Goal: Transaction & Acquisition: Purchase product/service

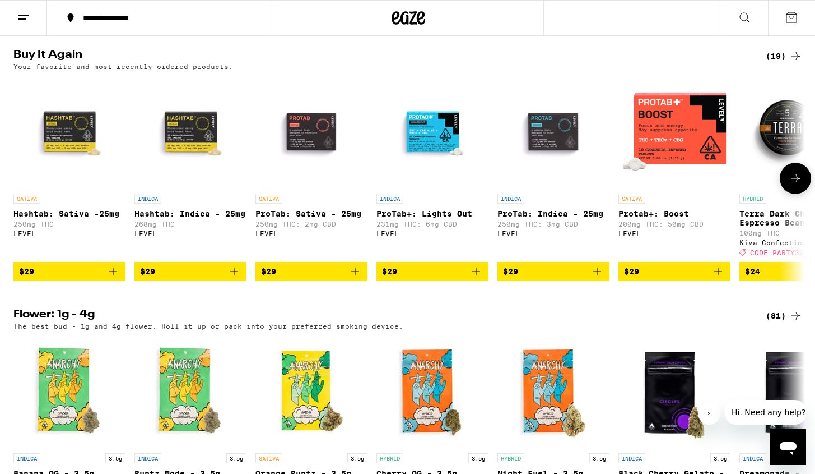
scroll to position [883, 0]
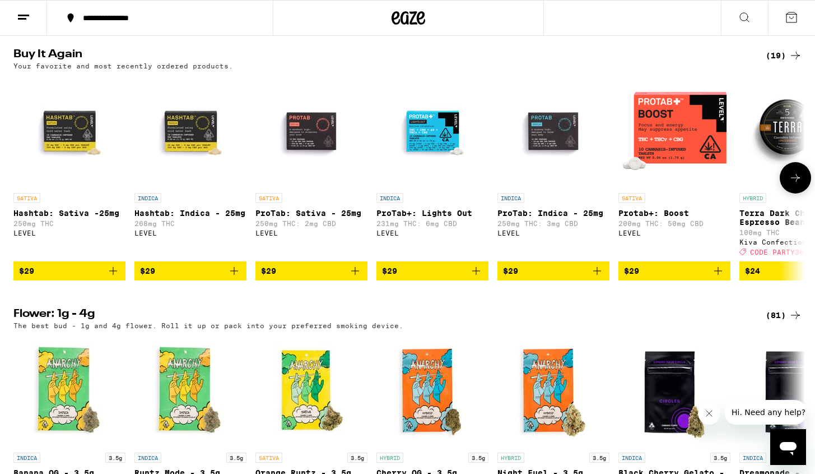
click at [425, 156] on img "Open page for ProTab+: Lights Out from LEVEL" at bounding box center [433, 131] width 112 height 112
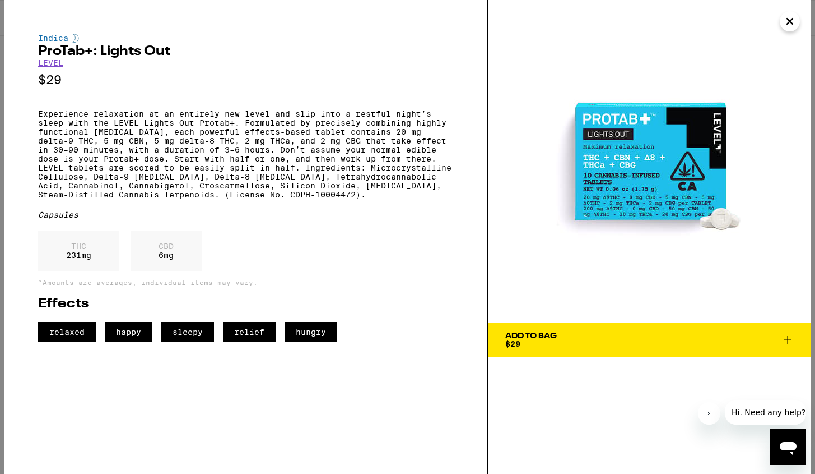
click at [629, 337] on span "Add To Bag $29" at bounding box center [649, 340] width 289 height 16
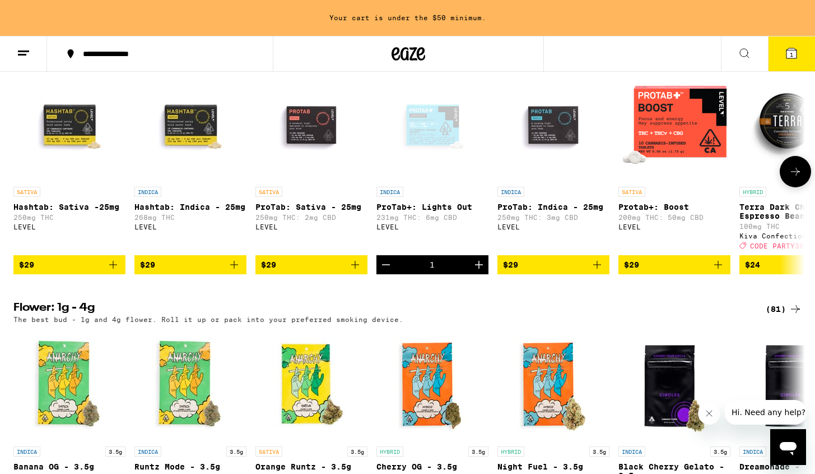
click at [310, 145] on img "Open page for ProTab: Sativa - 25mg from LEVEL" at bounding box center [312, 125] width 112 height 112
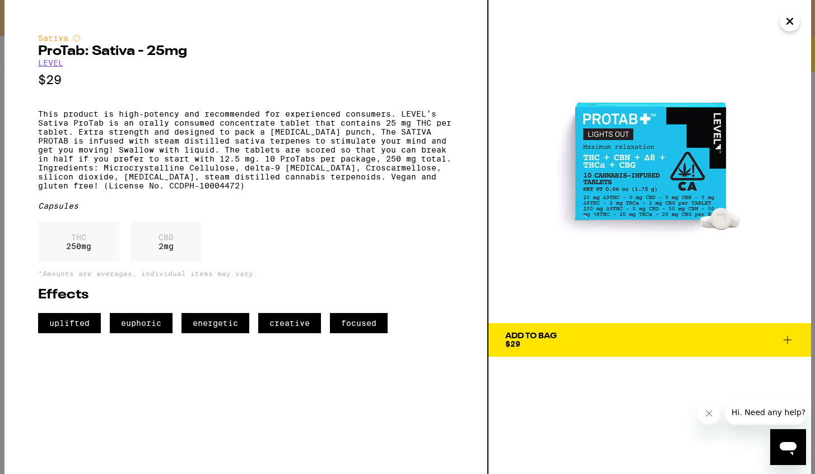
click at [551, 336] on div "Add To Bag" at bounding box center [531, 336] width 52 height 8
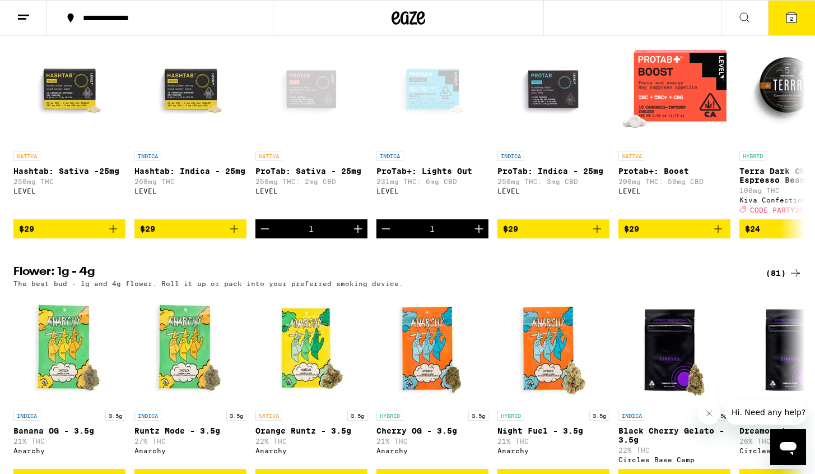
scroll to position [889, 0]
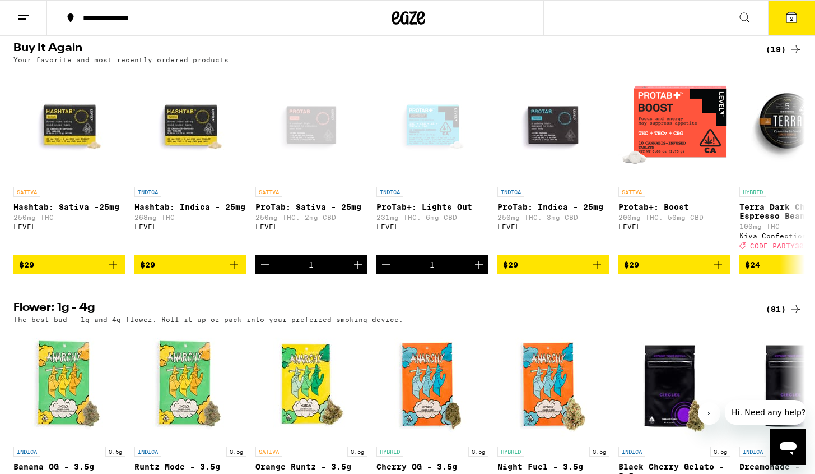
click at [790, 20] on span "2" at bounding box center [791, 18] width 3 height 7
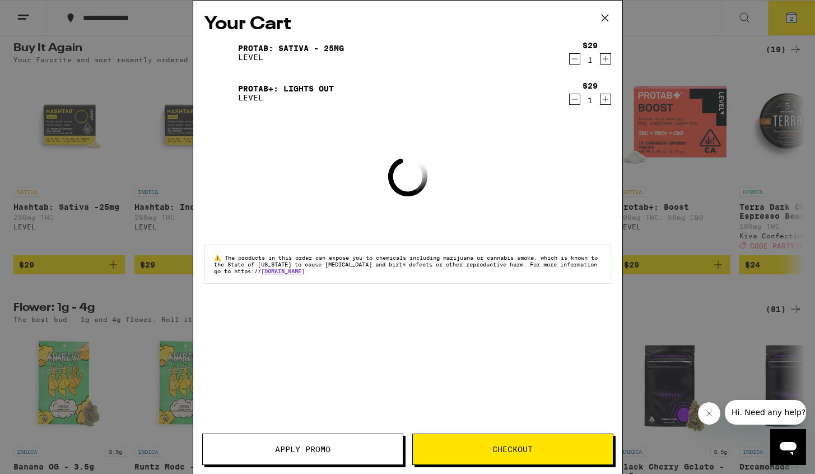
click at [608, 59] on icon "Increment" at bounding box center [606, 58] width 10 height 13
click at [608, 99] on icon "Increment" at bounding box center [606, 98] width 10 height 13
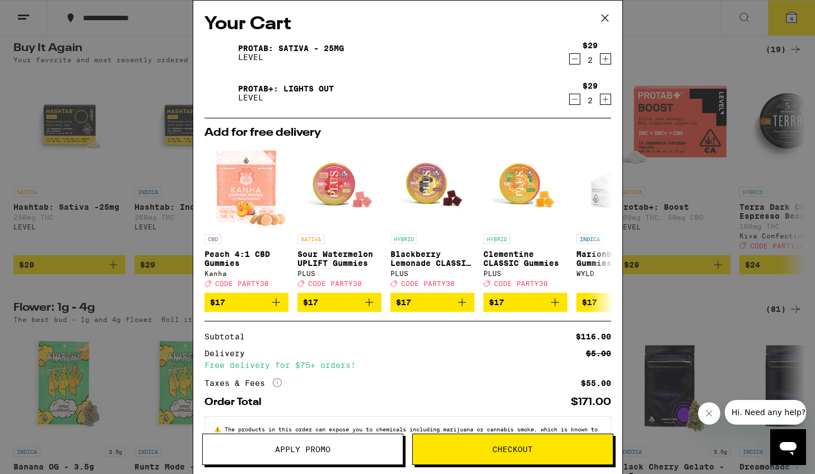
click at [607, 59] on icon "Increment" at bounding box center [606, 58] width 10 height 13
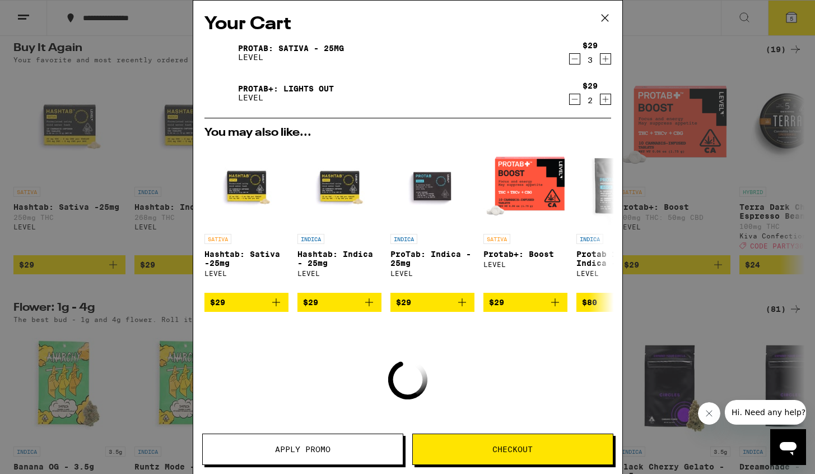
click at [607, 99] on icon "Increment" at bounding box center [606, 98] width 10 height 13
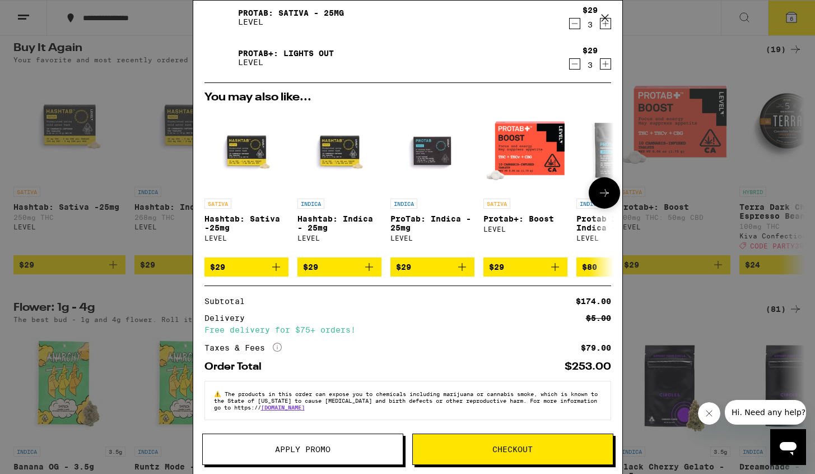
scroll to position [43, 0]
click at [509, 445] on span "Checkout" at bounding box center [513, 449] width 40 height 8
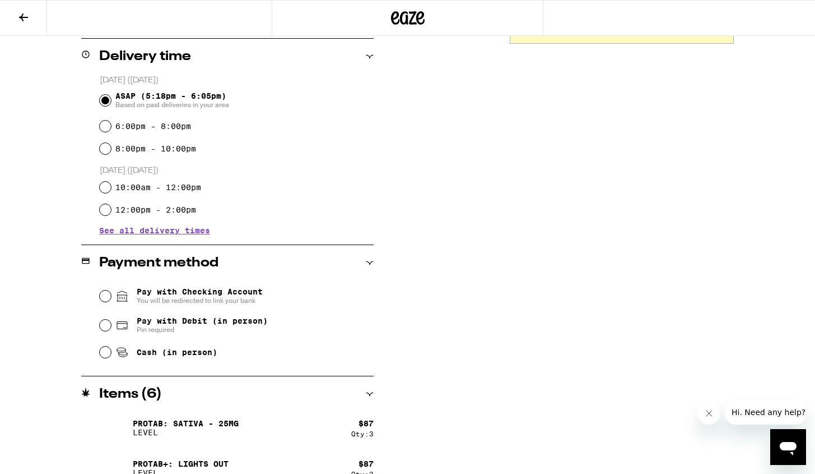
scroll to position [294, 0]
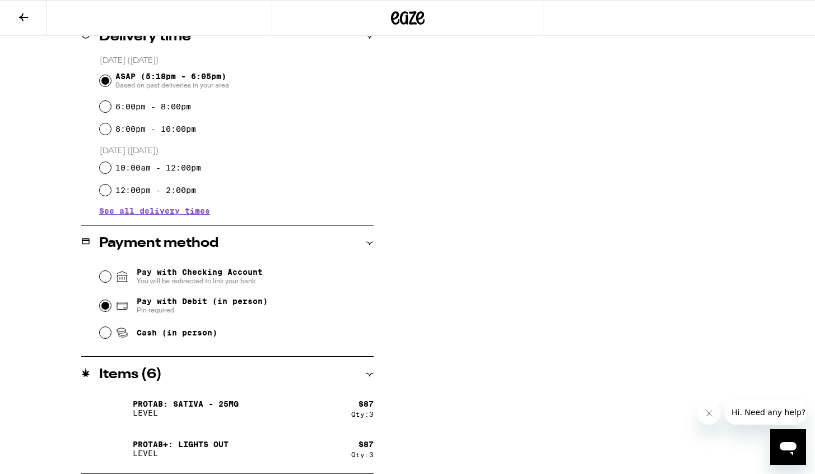
click at [105, 309] on input "Pay with Debit (in person) Pin required" at bounding box center [105, 305] width 11 height 11
radio input "true"
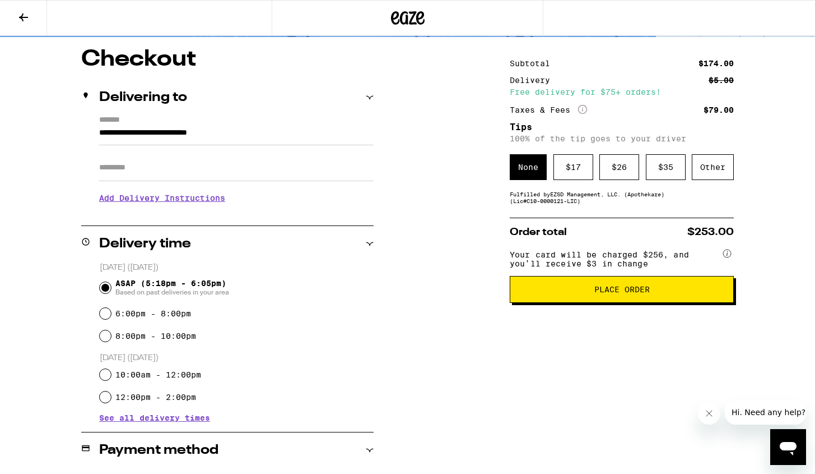
scroll to position [67, 0]
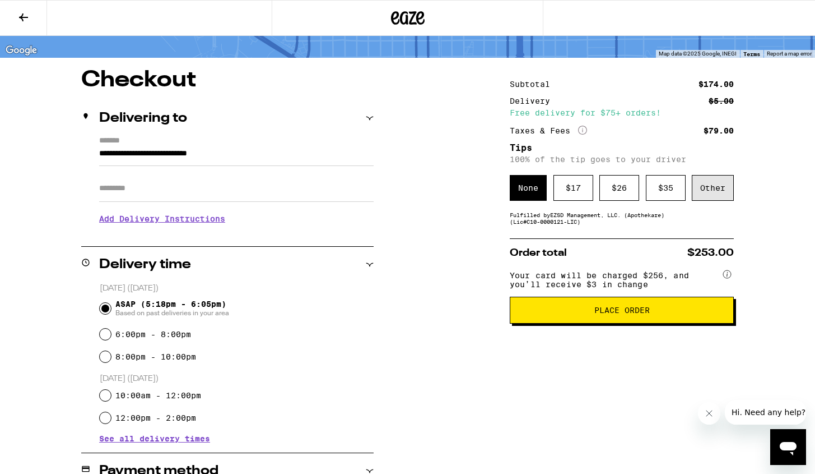
click at [715, 189] on div "Other" at bounding box center [713, 188] width 42 height 26
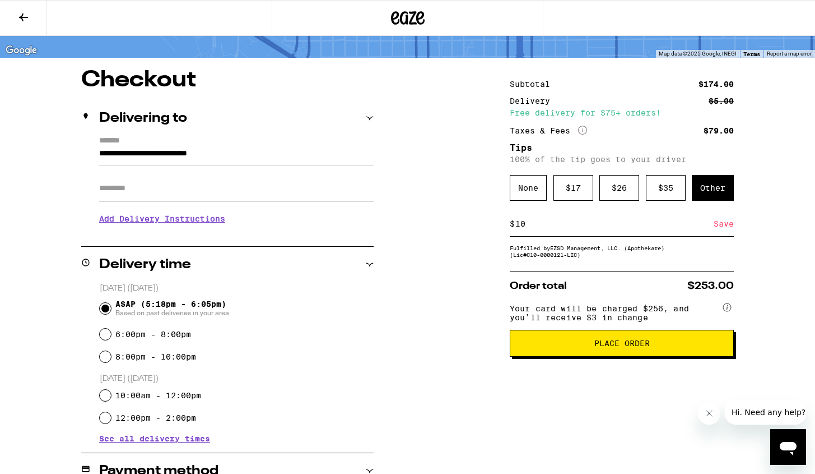
type input "10"
click at [720, 225] on div "Save" at bounding box center [724, 223] width 20 height 25
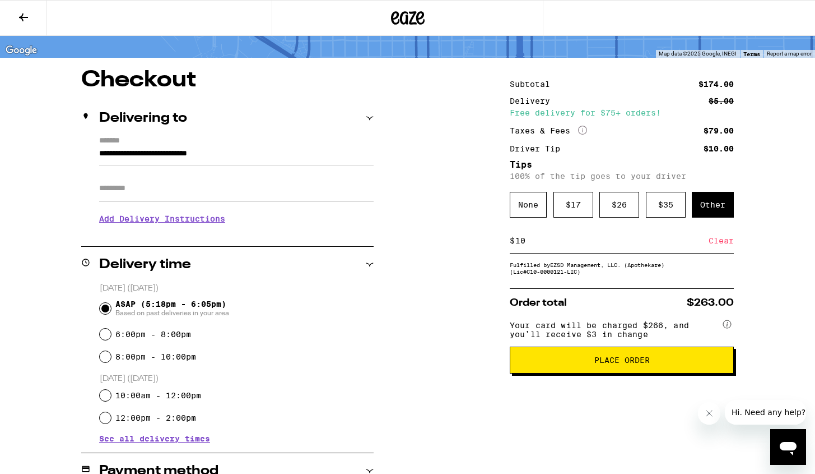
click at [628, 364] on span "Place Order" at bounding box center [622, 360] width 55 height 8
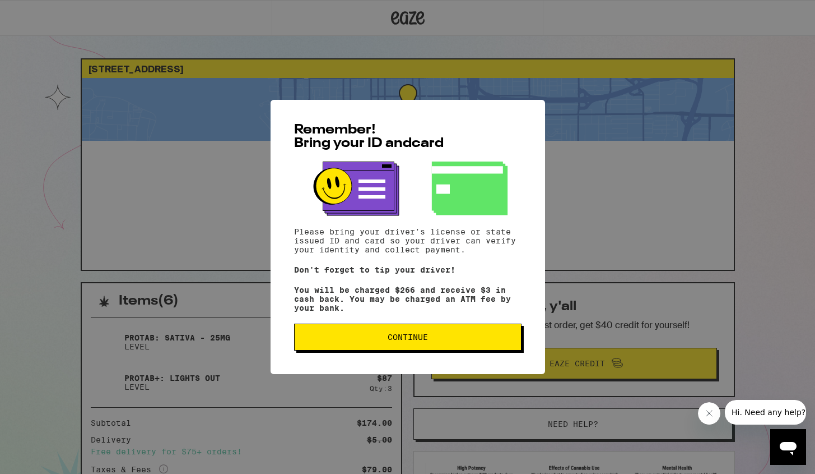
click at [410, 337] on span "Continue" at bounding box center [408, 337] width 40 height 8
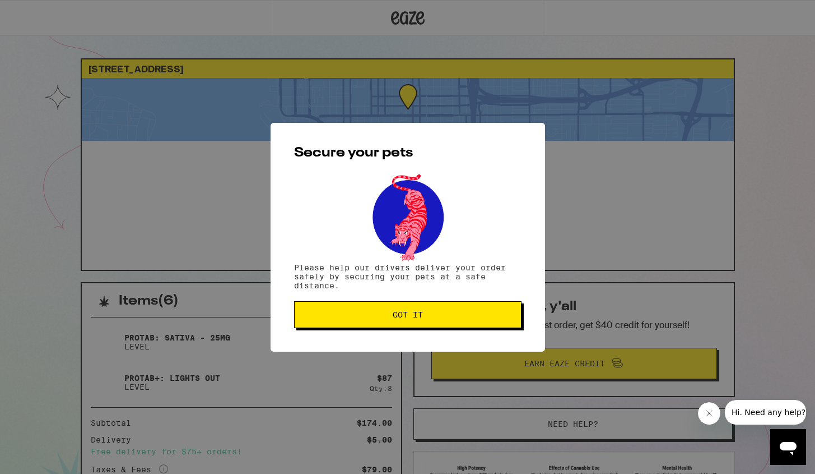
click at [413, 313] on span "Got it" at bounding box center [408, 314] width 30 height 8
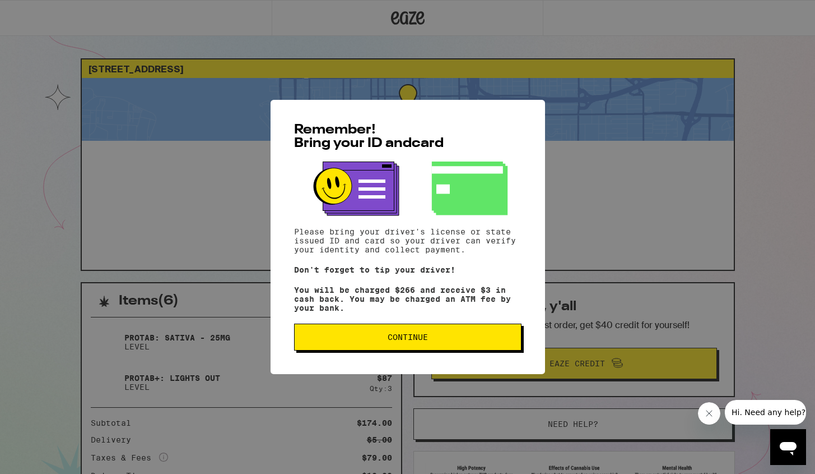
click at [400, 340] on span "Continue" at bounding box center [408, 337] width 40 height 8
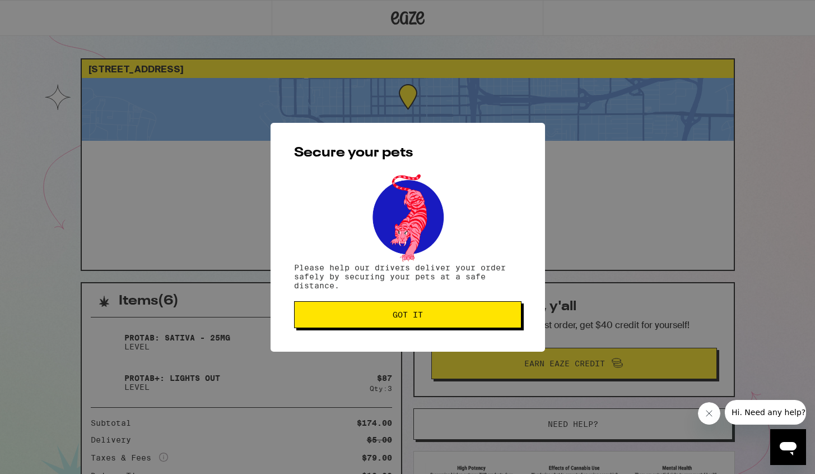
click at [400, 340] on div "Secure your pets Please help our drivers deliver your order safely by securing …" at bounding box center [408, 237] width 275 height 229
click at [406, 318] on span "Got it" at bounding box center [408, 314] width 30 height 8
